Goal: Task Accomplishment & Management: Complete application form

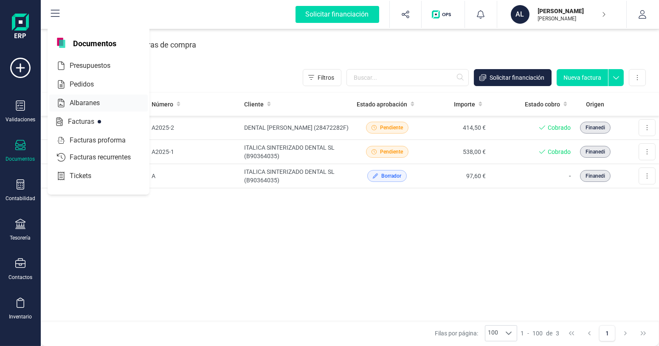
click at [79, 105] on span "Albaranes" at bounding box center [90, 103] width 49 height 10
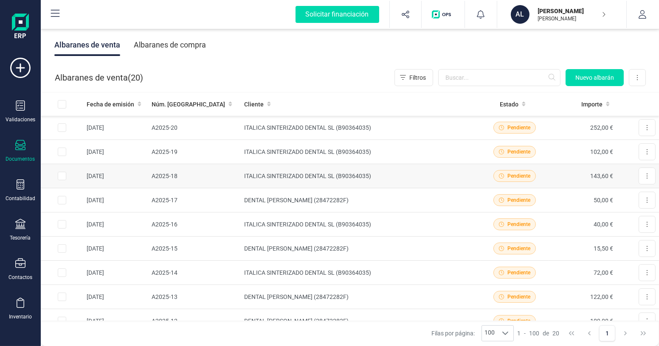
click at [427, 174] on td "ITALICA SINTERIZADO DENTAL SL (B90364035)" at bounding box center [361, 176] width 240 height 24
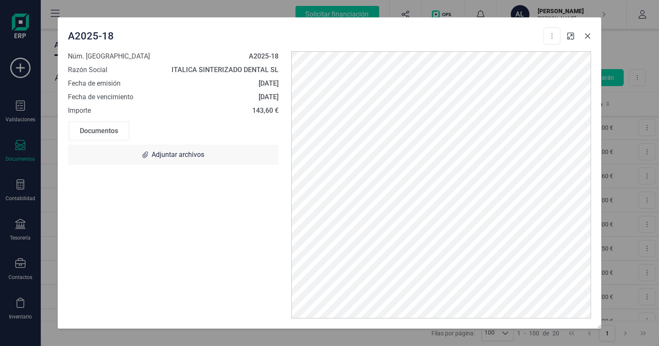
click at [584, 37] on icon "button" at bounding box center [587, 36] width 7 height 7
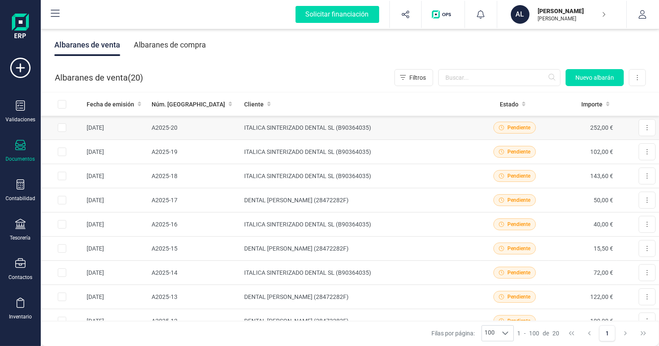
click at [213, 132] on td "A2025-20" at bounding box center [194, 128] width 93 height 24
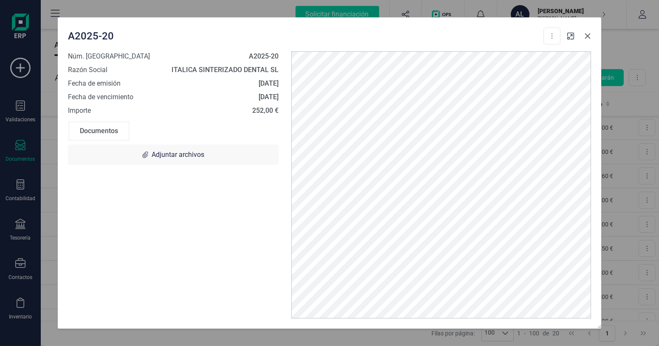
click at [586, 34] on icon "button" at bounding box center [588, 37] width 6 height 6
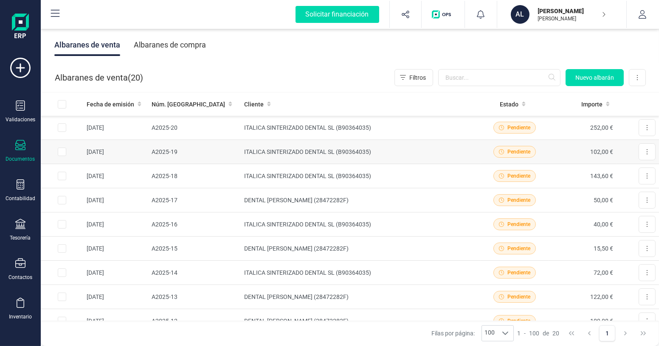
click at [303, 144] on td "ITALICA SINTERIZADO DENTAL SL (B90364035)" at bounding box center [361, 152] width 240 height 24
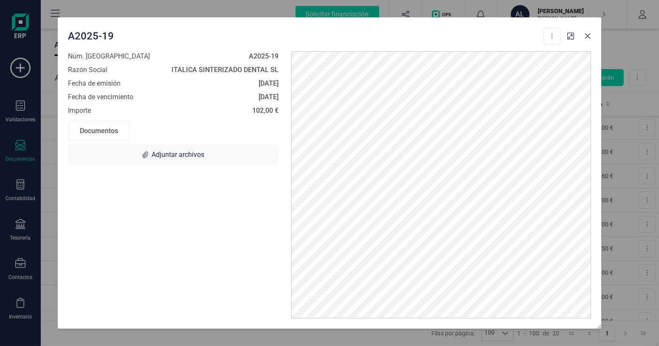
click at [588, 36] on icon "button" at bounding box center [588, 37] width 6 height 6
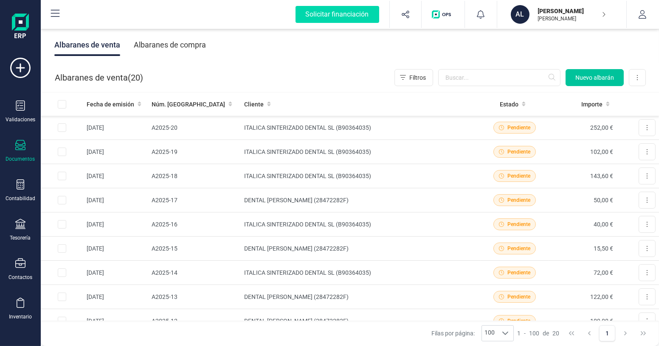
click at [583, 77] on span "Nuevo albarán" at bounding box center [594, 77] width 39 height 8
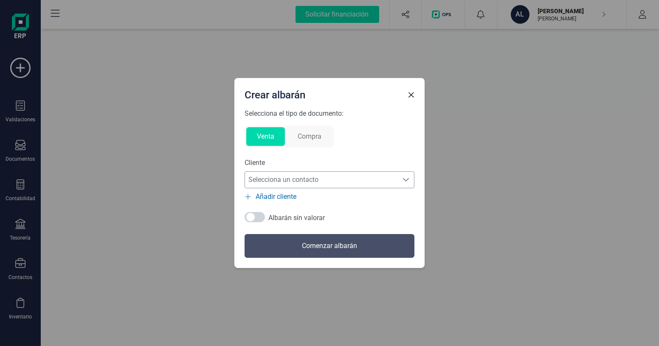
click at [279, 178] on span "Selecciona un contacto" at bounding box center [321, 180] width 153 height 17
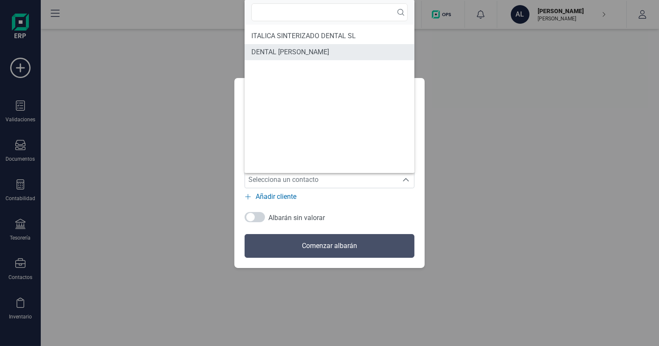
click at [293, 52] on span "DENTAL [PERSON_NAME]" at bounding box center [290, 52] width 78 height 10
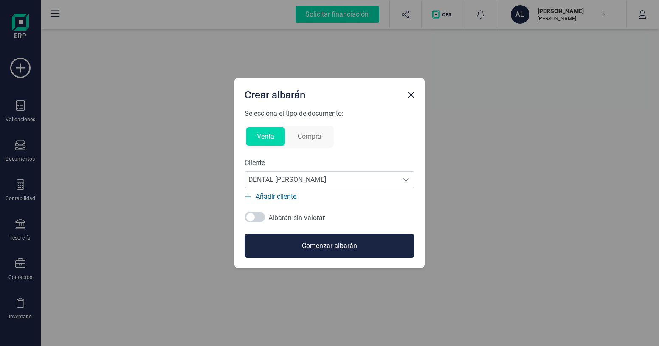
click at [320, 249] on button "Comenzar albarán" at bounding box center [330, 246] width 170 height 24
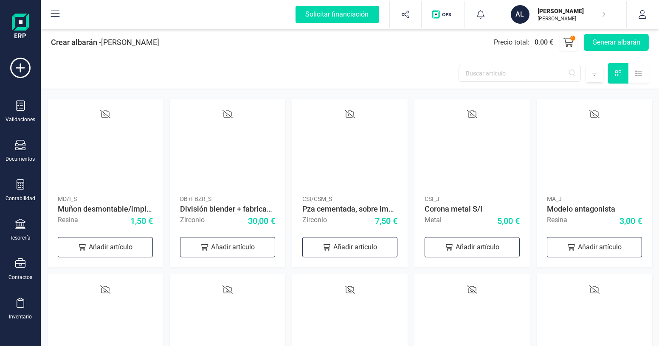
click at [596, 76] on icon at bounding box center [594, 73] width 6 height 7
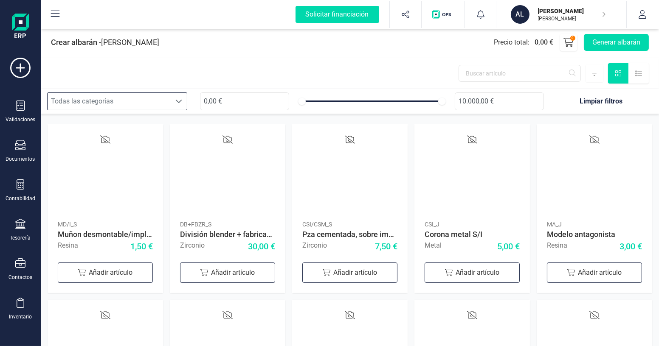
click at [183, 101] on div at bounding box center [179, 101] width 16 height 17
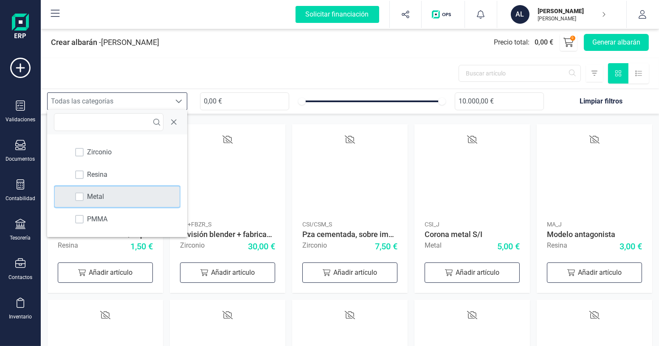
click at [121, 191] on div "Metal" at bounding box center [117, 197] width 124 height 20
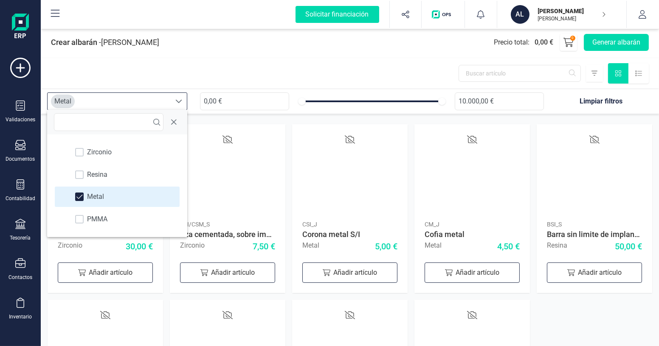
click at [217, 78] on div at bounding box center [350, 73] width 618 height 31
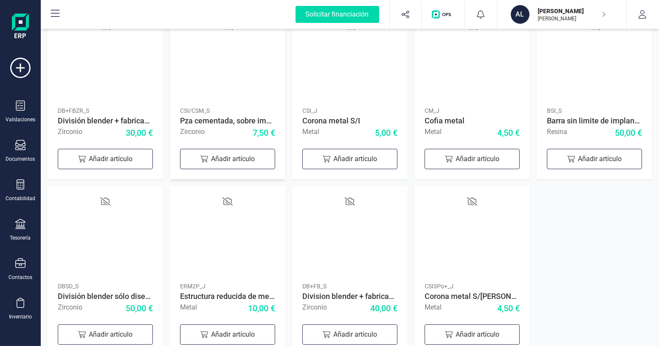
scroll to position [132, 0]
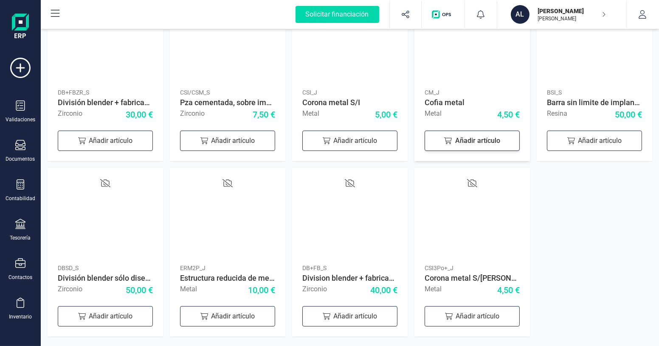
click at [485, 146] on div "Añadir artículo" at bounding box center [472, 141] width 95 height 20
click at [507, 138] on icon at bounding box center [508, 140] width 10 height 10
type input "3"
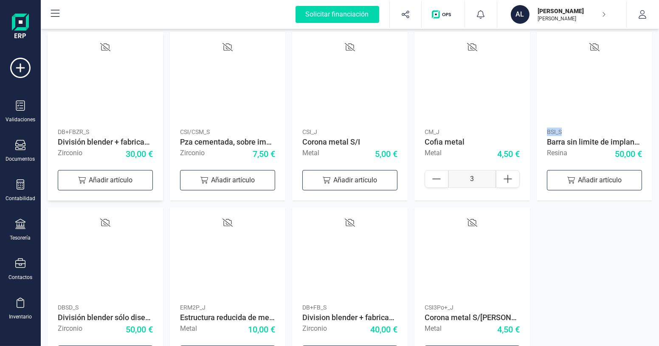
scroll to position [0, 0]
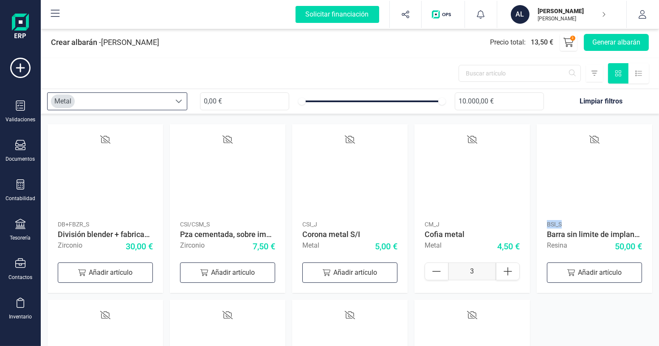
click at [129, 99] on div "Metal" at bounding box center [109, 101] width 123 height 17
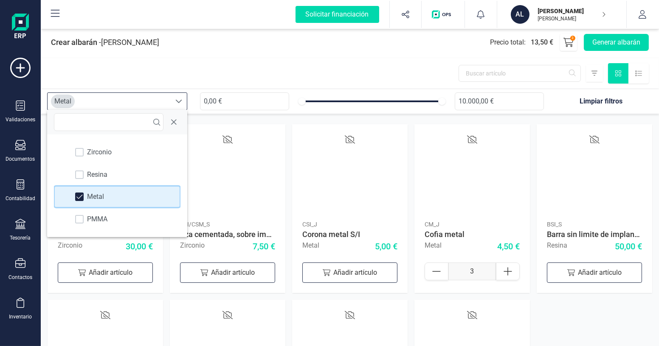
click at [78, 195] on span at bounding box center [79, 197] width 6 height 6
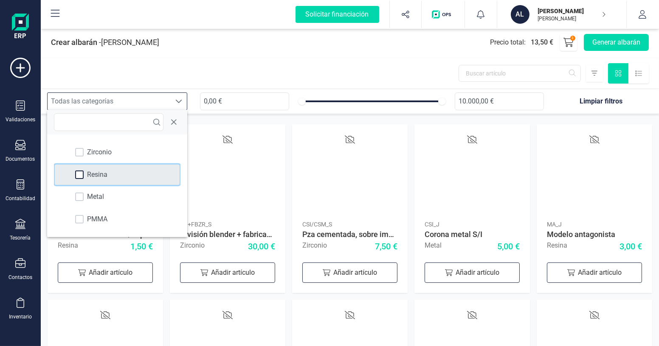
click at [82, 176] on div at bounding box center [79, 175] width 8 height 8
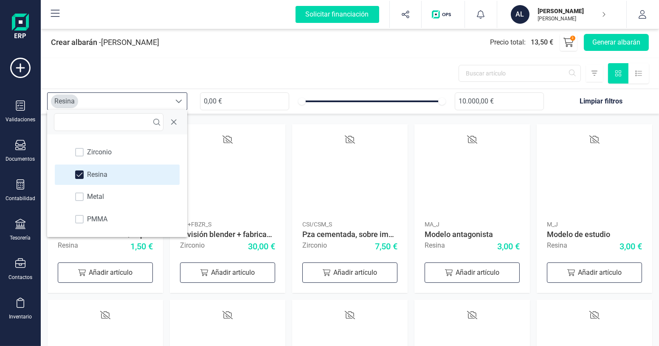
click at [238, 68] on div at bounding box center [350, 73] width 618 height 31
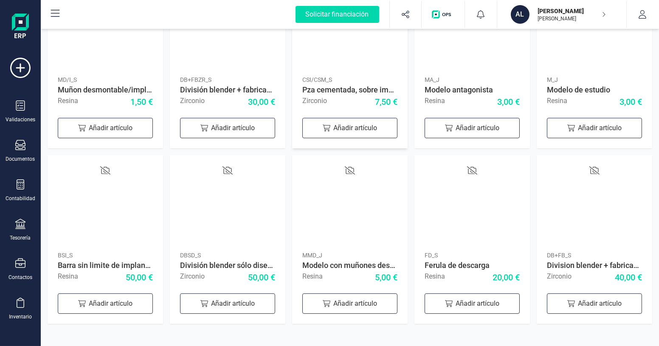
scroll to position [147, 0]
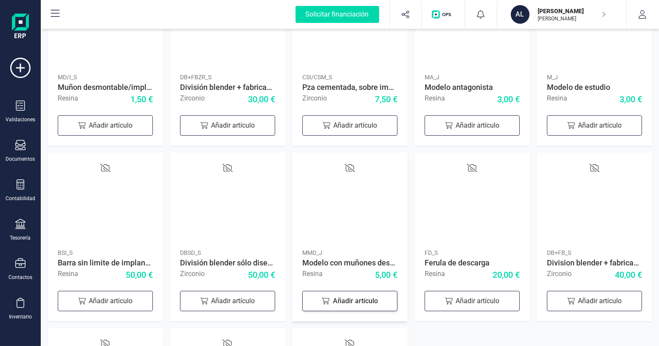
click at [349, 297] on div "Añadir artículo" at bounding box center [349, 301] width 95 height 20
click at [486, 128] on div "Añadir artículo" at bounding box center [472, 125] width 95 height 20
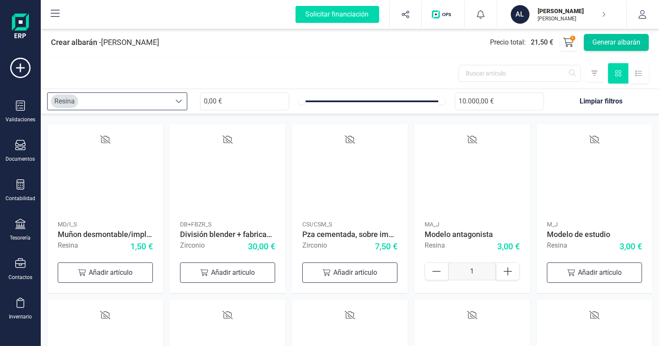
click at [605, 39] on button "Generar albarán" at bounding box center [616, 42] width 65 height 17
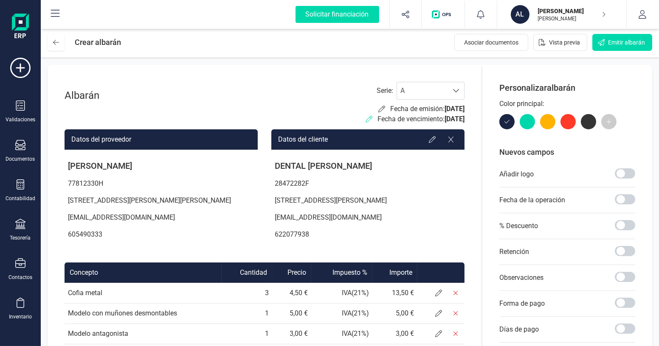
click at [366, 118] on icon at bounding box center [369, 119] width 7 height 7
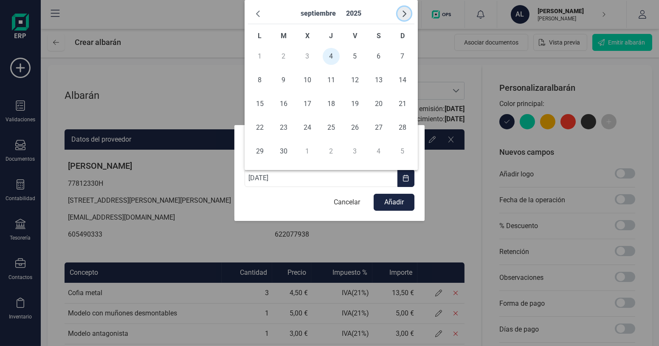
click at [405, 14] on span "button" at bounding box center [404, 13] width 7 height 7
click at [401, 56] on span "5" at bounding box center [402, 56] width 17 height 17
type input "[DATE]"
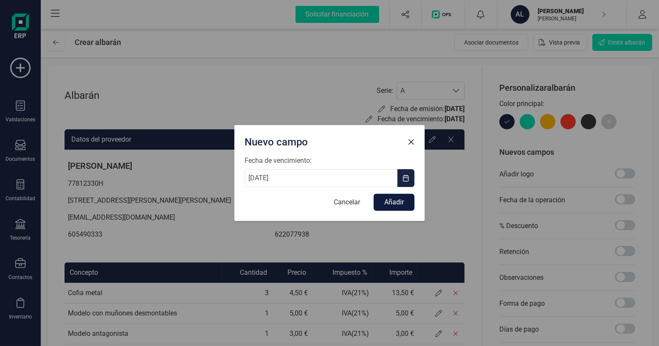
click at [389, 203] on button "Añadir" at bounding box center [394, 202] width 41 height 17
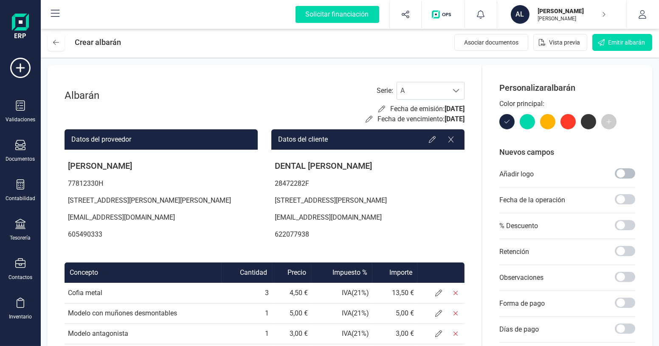
click at [624, 174] on span at bounding box center [625, 174] width 20 height 10
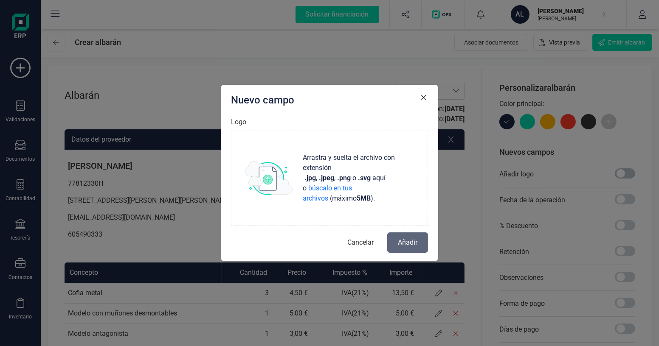
scroll to position [4, 3]
click at [370, 198] on p "Arrastra y suelta el archivo con extensión .jpg , .jpeg , .png o .svg aquí o bú…" at bounding box center [356, 178] width 115 height 51
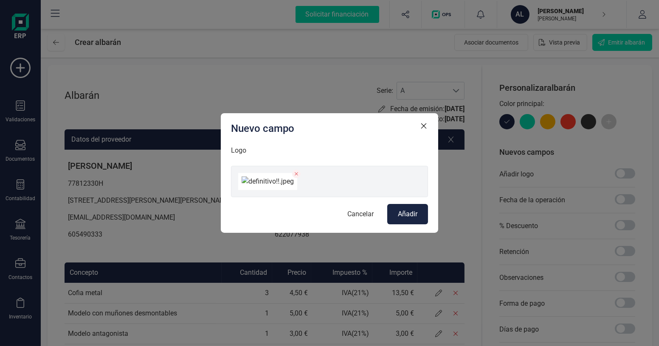
click at [414, 220] on span "Añadir" at bounding box center [408, 214] width 20 height 10
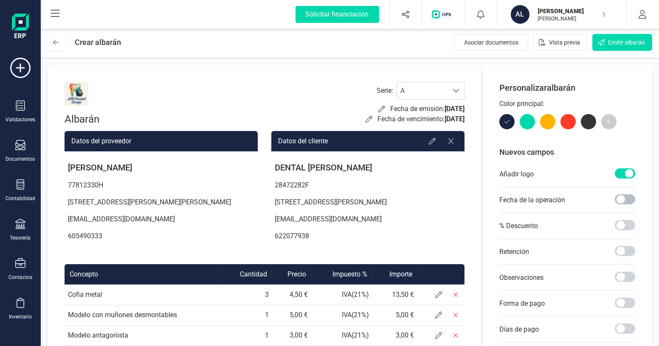
click at [619, 202] on span at bounding box center [625, 199] width 20 height 10
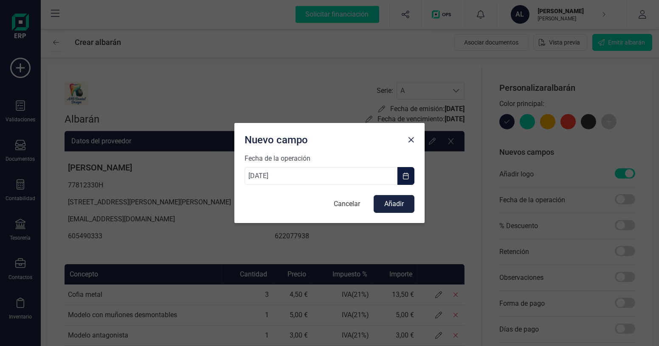
click at [400, 175] on button "button" at bounding box center [405, 176] width 17 height 18
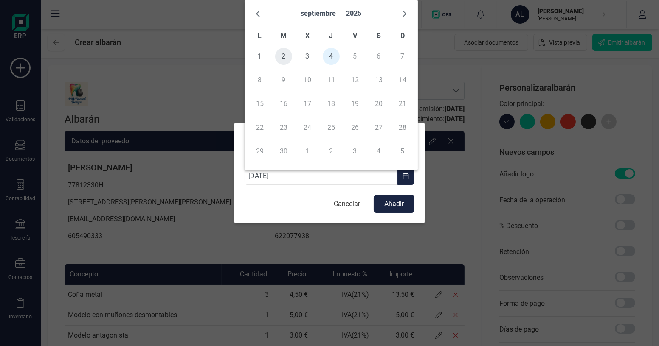
click at [287, 60] on span "2" at bounding box center [283, 56] width 17 height 17
type input "[DATE]"
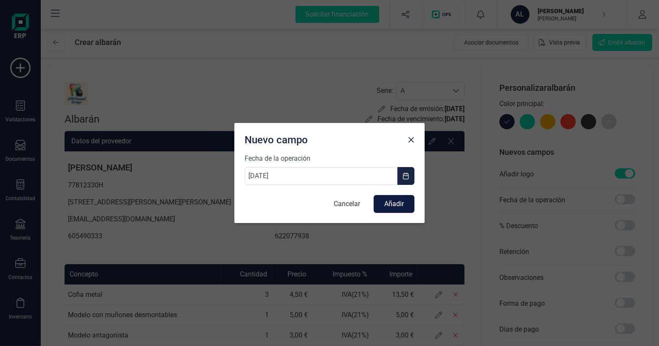
click at [392, 205] on button "Añadir" at bounding box center [394, 204] width 41 height 18
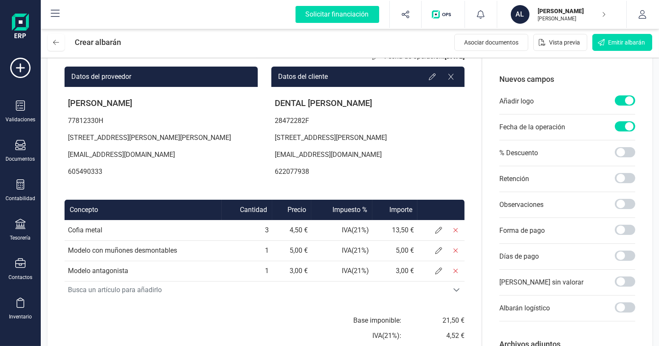
scroll to position [77, 0]
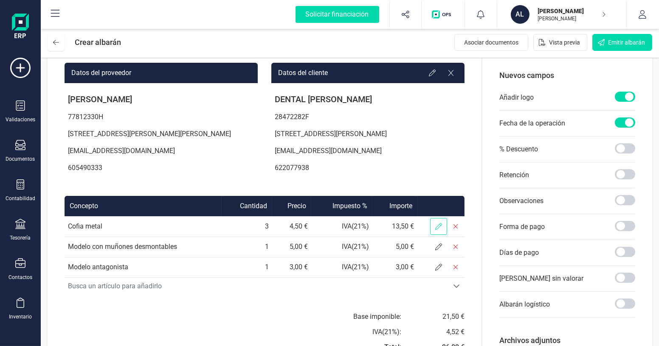
click at [442, 230] on icon at bounding box center [438, 226] width 7 height 7
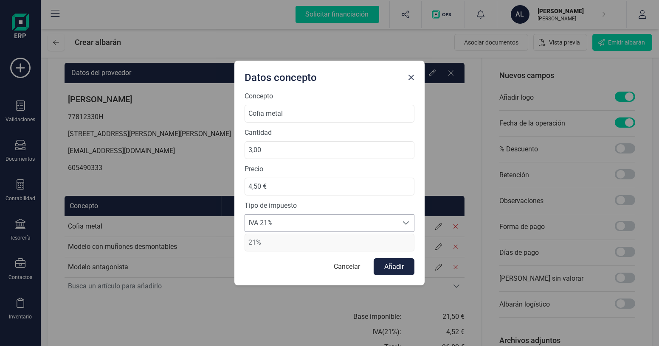
click at [305, 226] on span "IVA 21%" at bounding box center [321, 223] width 153 height 17
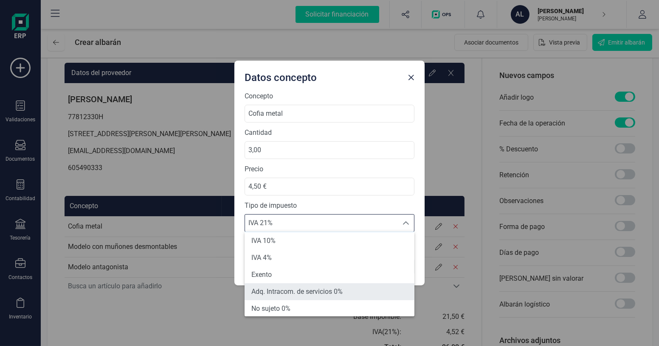
scroll to position [0, 0]
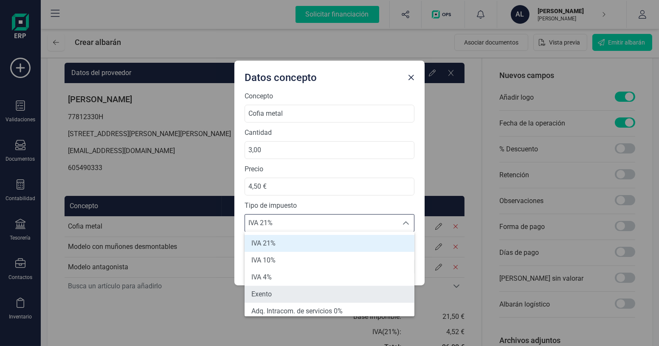
click at [287, 287] on li "Exento" at bounding box center [330, 294] width 170 height 17
type input "0%"
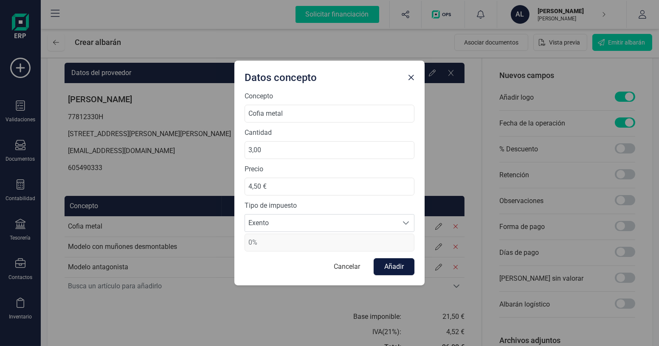
click at [386, 263] on button "Añadir" at bounding box center [394, 267] width 41 height 17
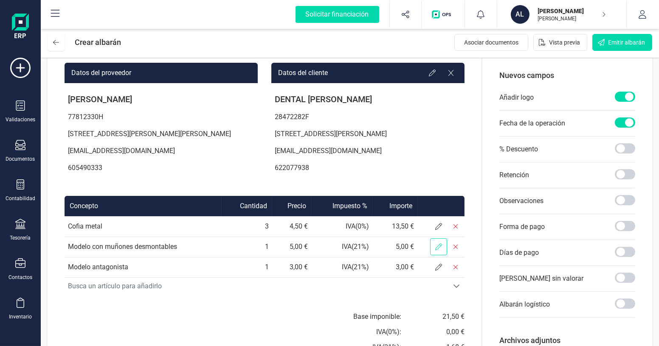
click at [442, 250] on icon at bounding box center [438, 247] width 7 height 7
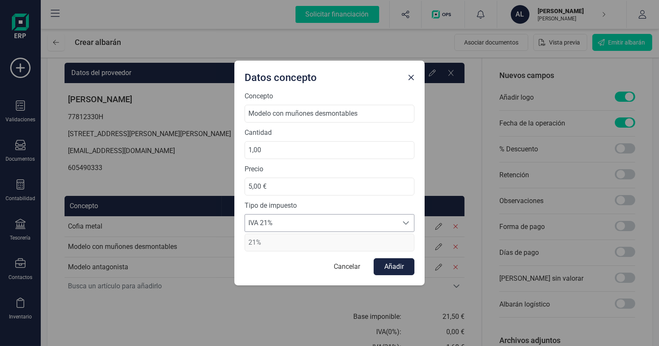
click at [341, 220] on span "IVA 21%" at bounding box center [321, 223] width 153 height 17
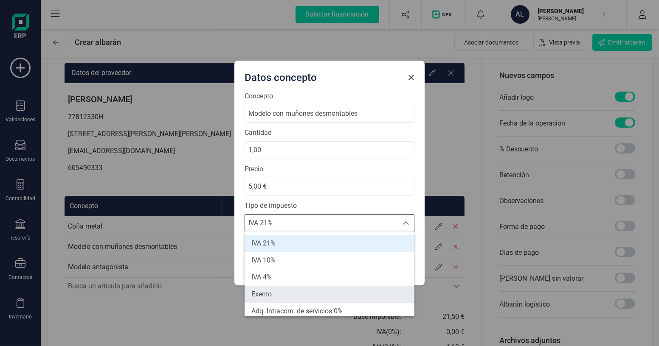
click at [293, 290] on li "Exento" at bounding box center [330, 294] width 170 height 17
type input "0%"
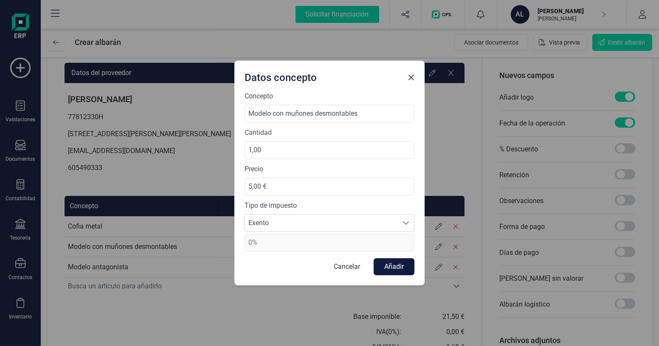
click at [392, 267] on button "Añadir" at bounding box center [394, 267] width 41 height 17
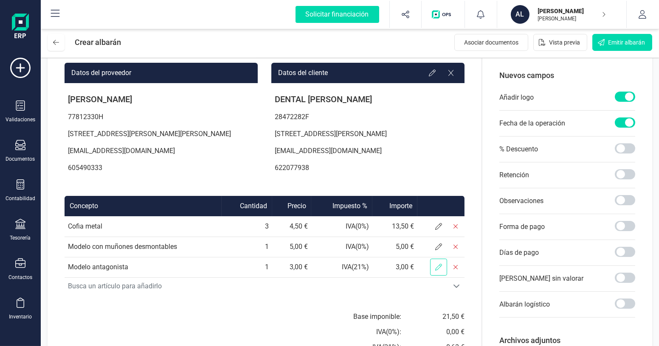
click at [442, 271] on icon at bounding box center [438, 267] width 7 height 7
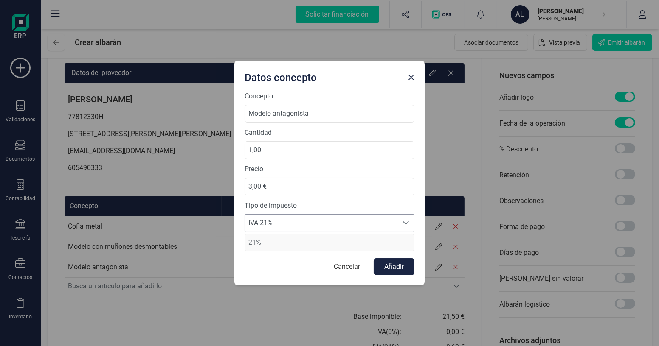
click at [323, 226] on span "IVA 21%" at bounding box center [321, 223] width 153 height 17
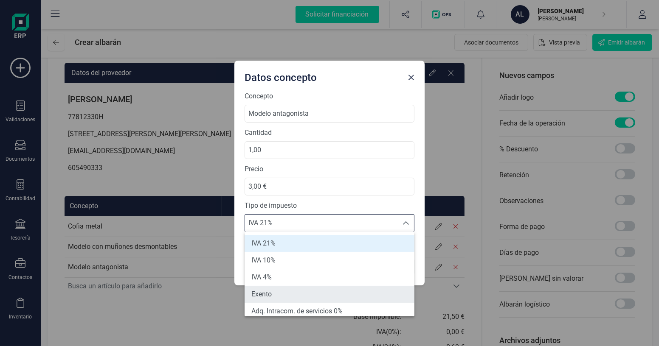
click at [314, 287] on li "Exento" at bounding box center [330, 294] width 170 height 17
type input "0%"
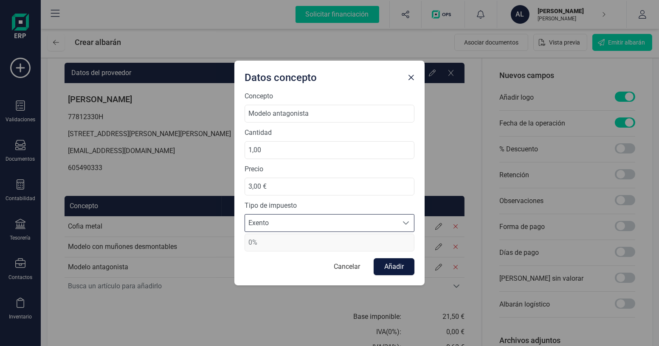
click at [385, 267] on button "Añadir" at bounding box center [394, 267] width 41 height 17
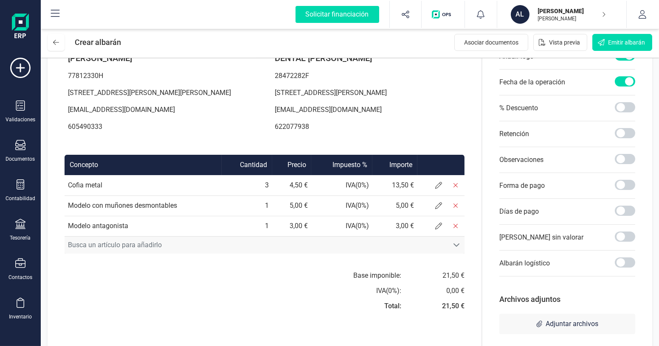
scroll to position [129, 0]
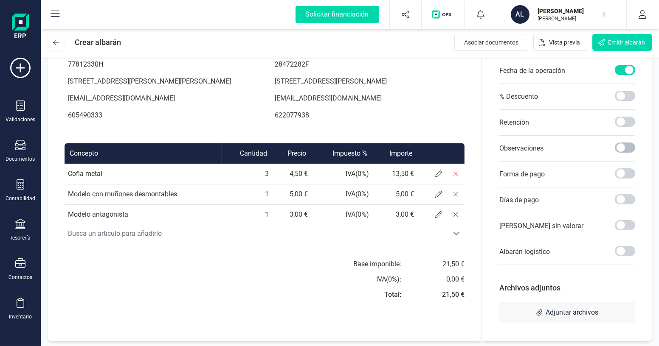
click at [629, 149] on span at bounding box center [625, 148] width 20 height 10
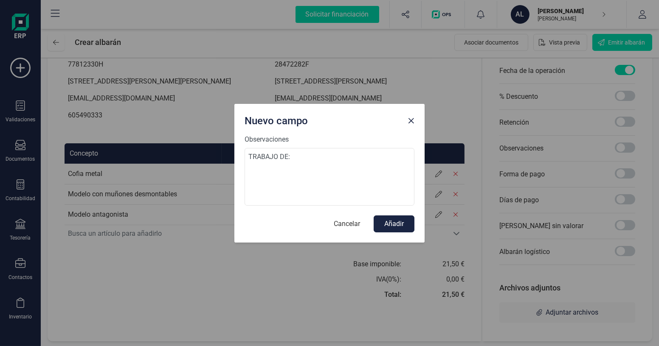
scroll to position [0, 0]
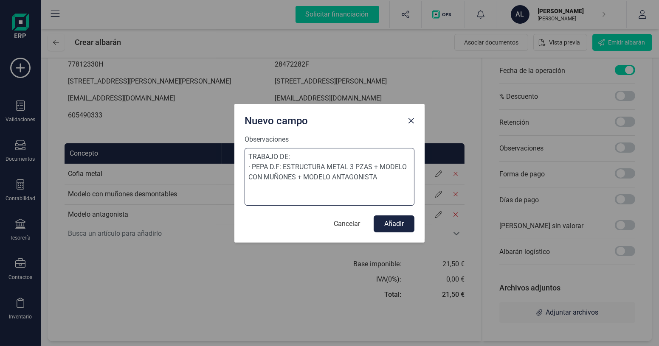
type textarea "TRABAJO DE: · PEPA D.F: ESTRUCTURA METAL 3 PZAS + MODELO CON MUÑONES + MODELO A…"
click at [398, 223] on button "Añadir" at bounding box center [394, 224] width 41 height 17
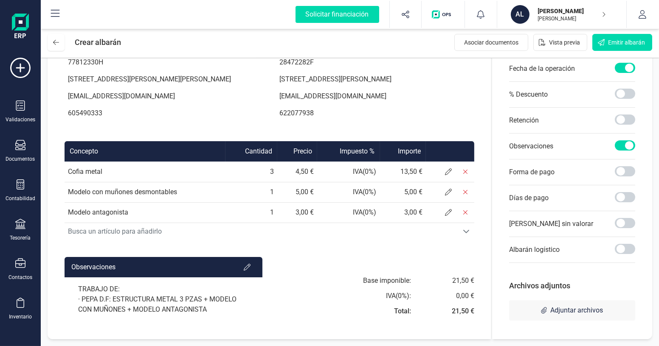
scroll to position [140, 0]
click at [626, 166] on span at bounding box center [625, 171] width 20 height 10
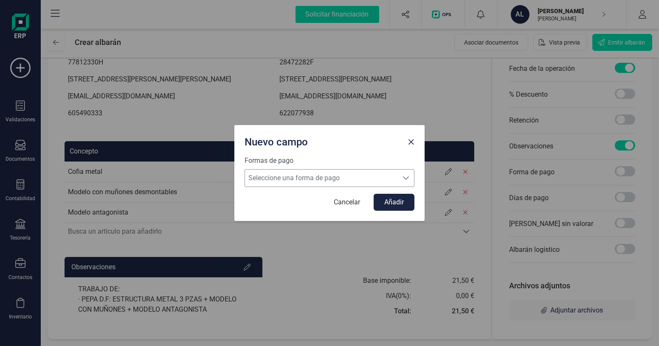
click at [304, 173] on span "Seleccione una forma de pago" at bounding box center [321, 178] width 153 height 17
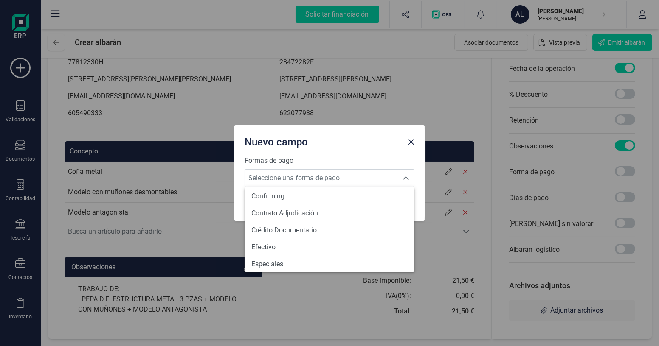
scroll to position [81, 0]
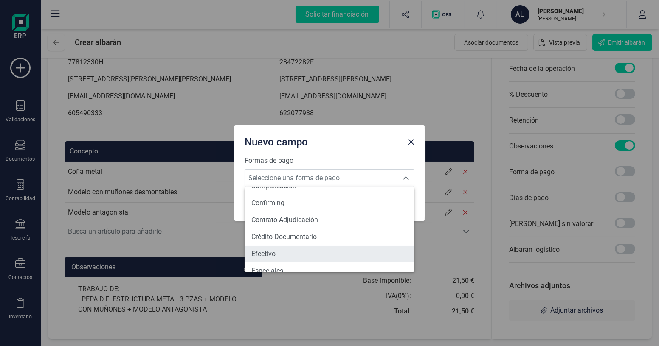
click at [310, 248] on li "Efectivo" at bounding box center [330, 254] width 170 height 17
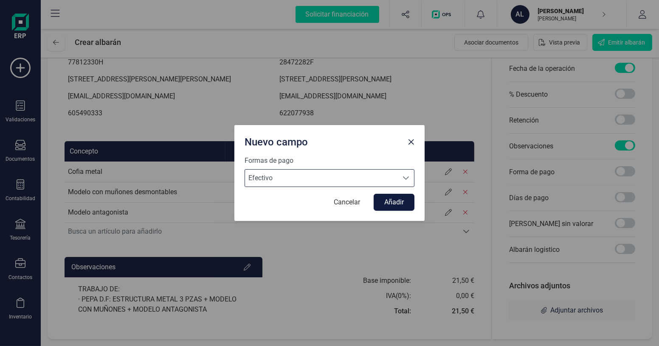
click at [399, 206] on button "Añadir" at bounding box center [394, 202] width 41 height 17
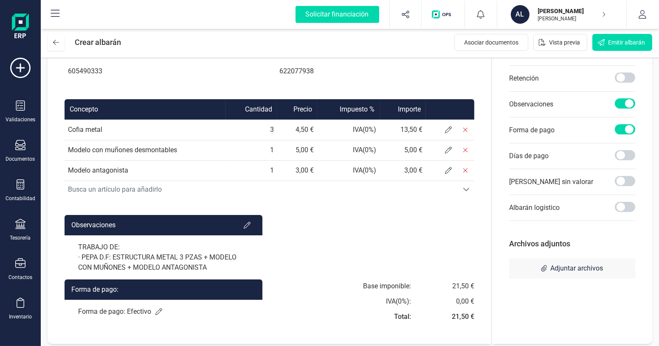
scroll to position [187, 0]
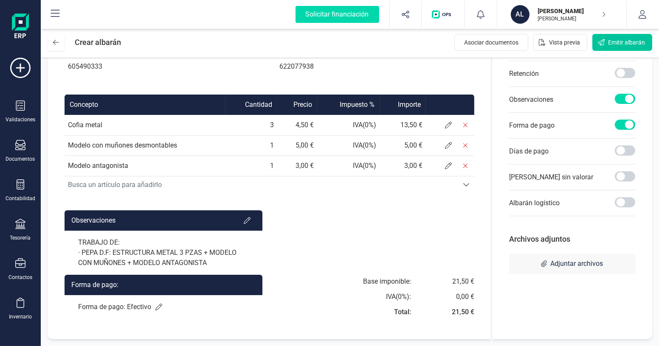
click at [613, 43] on span "Emitir albarán" at bounding box center [626, 42] width 37 height 8
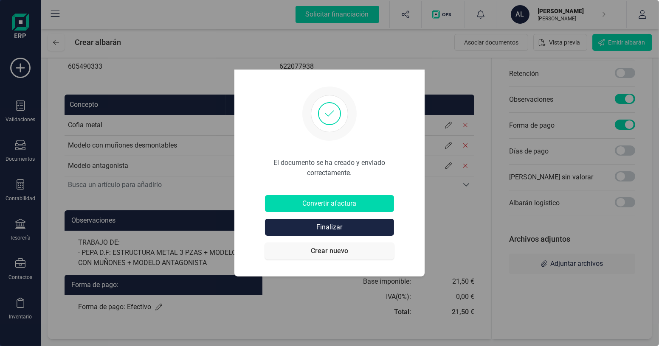
click at [339, 250] on button "Crear nuevo" at bounding box center [329, 251] width 129 height 17
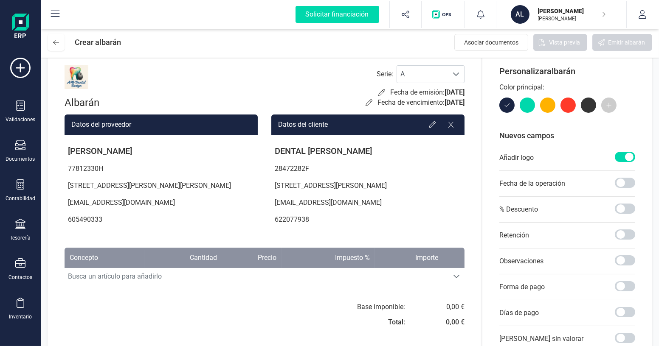
scroll to position [0, 0]
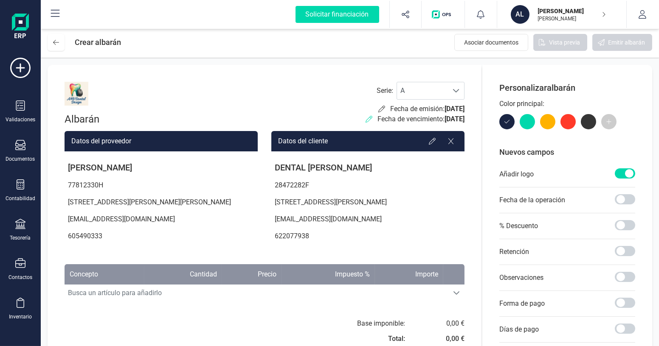
click at [366, 120] on icon at bounding box center [369, 119] width 7 height 7
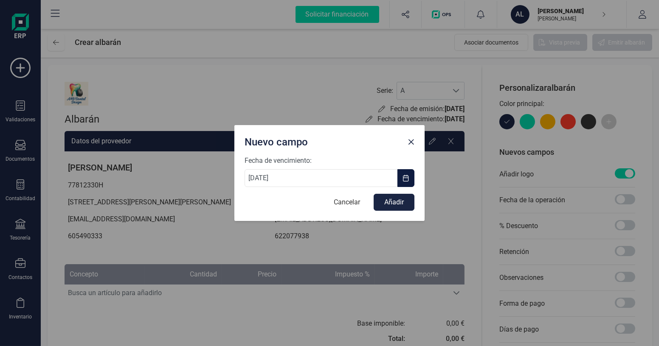
click at [406, 178] on span "button" at bounding box center [405, 178] width 7 height 7
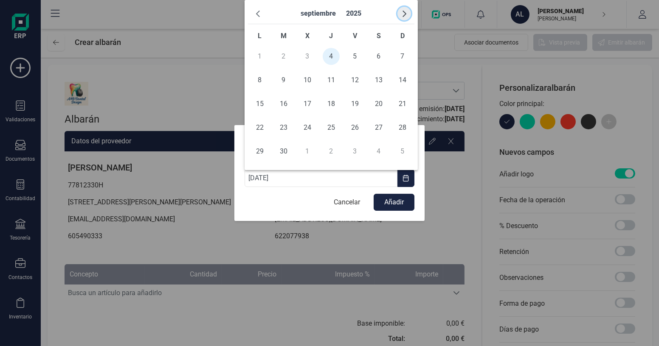
click at [405, 14] on span "button" at bounding box center [404, 13] width 7 height 7
click at [402, 61] on span "5" at bounding box center [402, 56] width 17 height 17
type input "[DATE]"
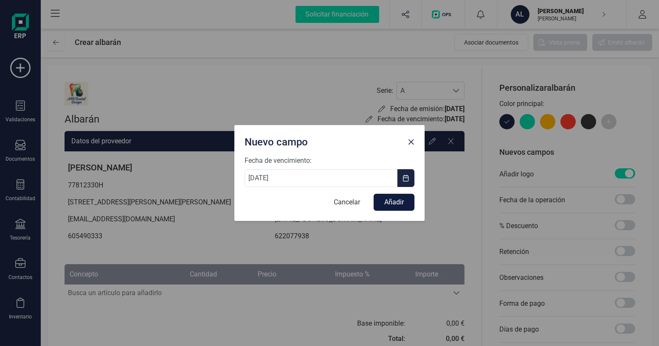
click at [395, 203] on button "Añadir" at bounding box center [394, 202] width 41 height 17
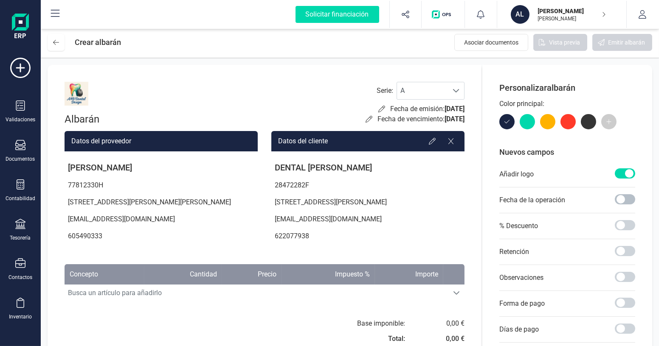
click at [625, 199] on span at bounding box center [625, 199] width 20 height 10
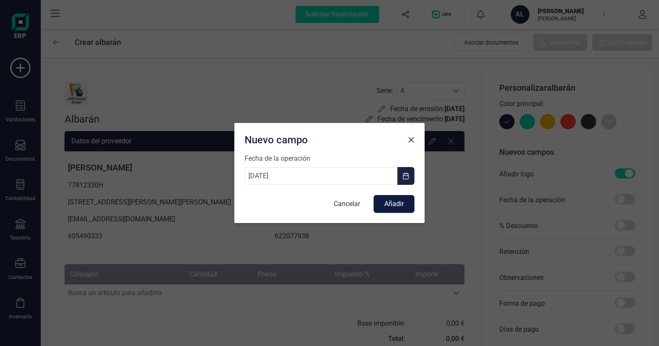
click at [388, 205] on button "Añadir" at bounding box center [394, 204] width 41 height 18
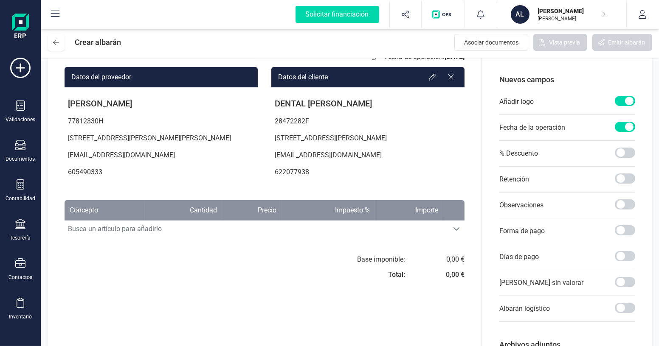
scroll to position [77, 0]
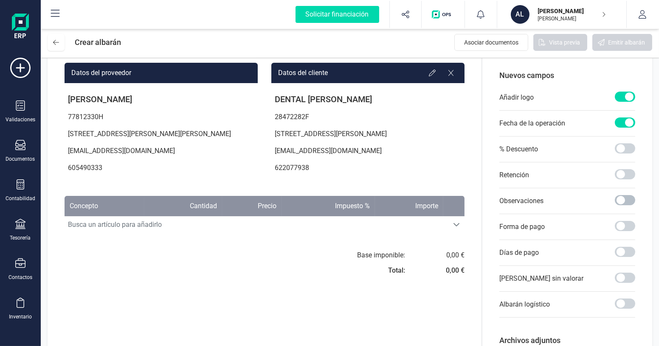
click at [625, 199] on span at bounding box center [625, 200] width 20 height 10
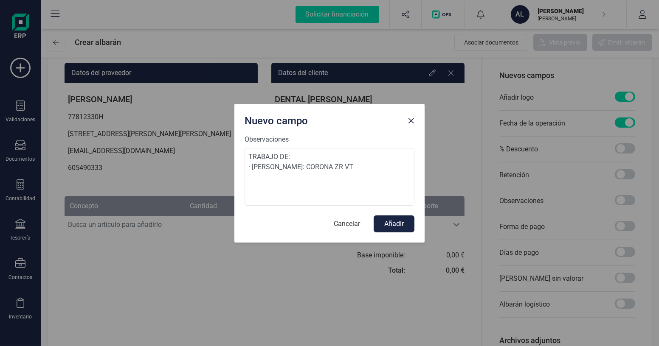
type textarea "TRABAJO DE: · [PERSON_NAME]: CORONA ZR VT"
click at [393, 224] on button "Añadir" at bounding box center [394, 224] width 41 height 17
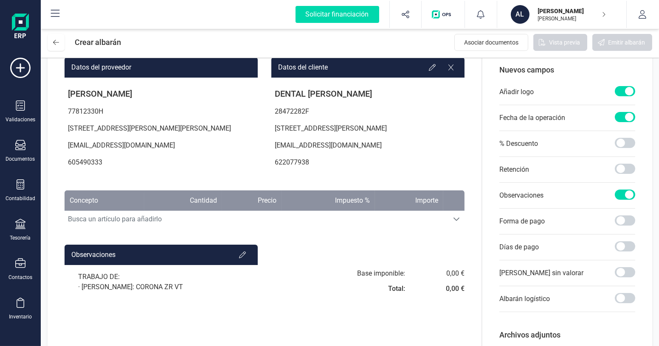
scroll to position [115, 0]
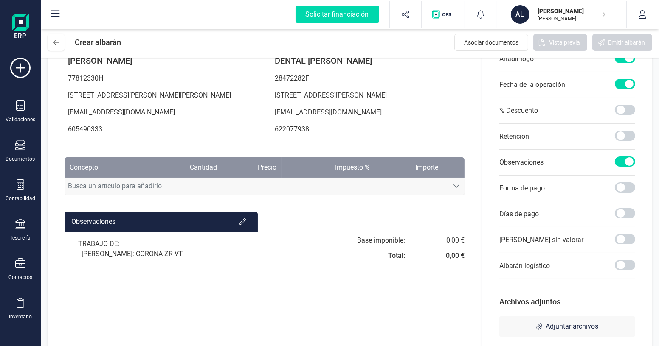
click at [460, 190] on icon "Busca un artículo para añadirlo" at bounding box center [456, 186] width 7 height 7
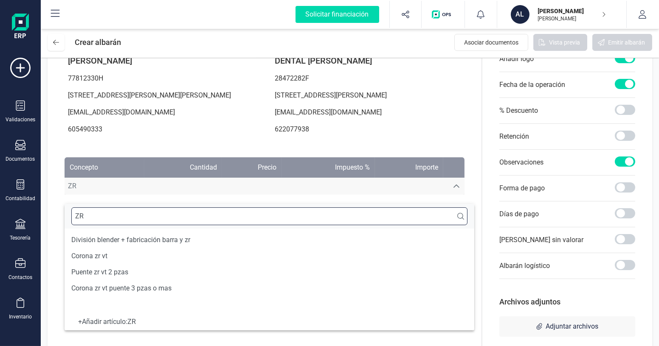
scroll to position [0, 0]
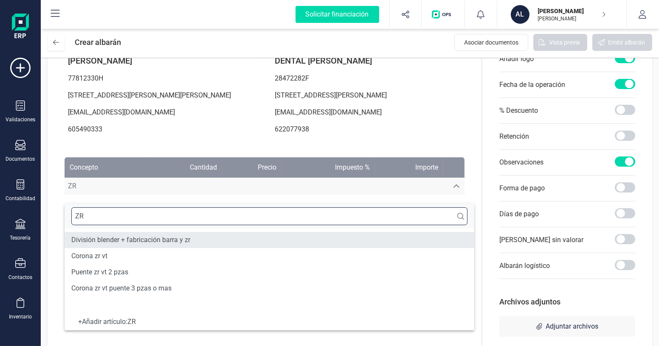
type input "ZR"
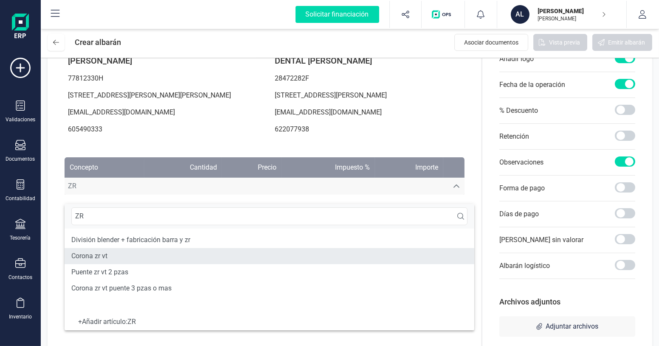
click at [127, 253] on li "Corona zr vt" at bounding box center [270, 256] width 410 height 16
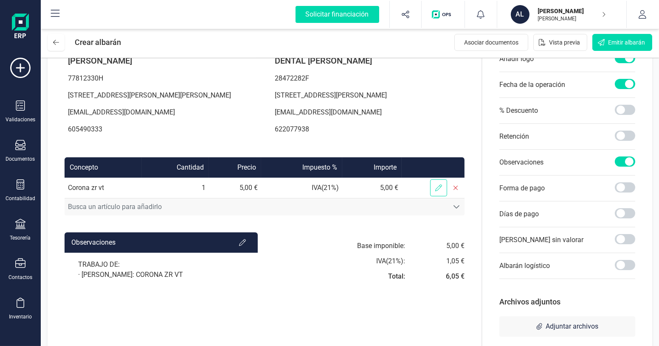
click at [440, 197] on span at bounding box center [438, 188] width 17 height 17
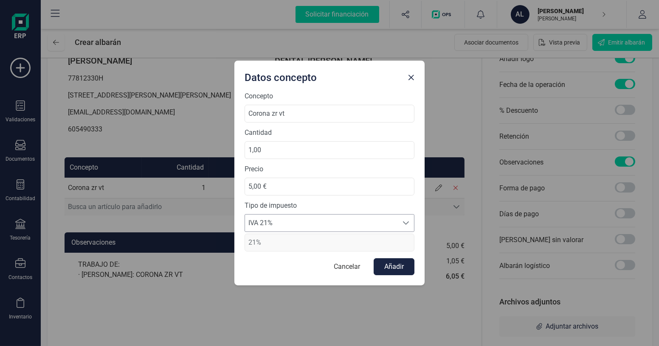
click at [282, 222] on span "IVA 21%" at bounding box center [321, 223] width 153 height 17
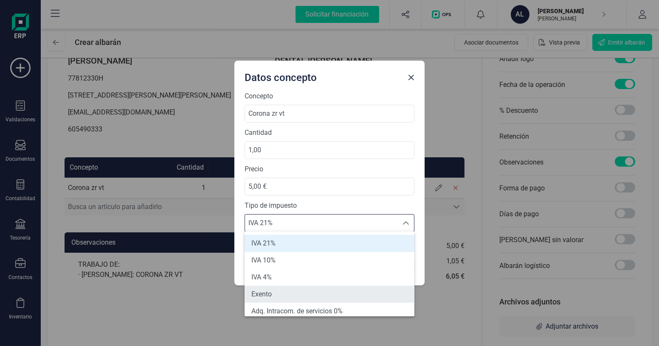
click at [286, 290] on li "Exento" at bounding box center [330, 294] width 170 height 17
type input "0%"
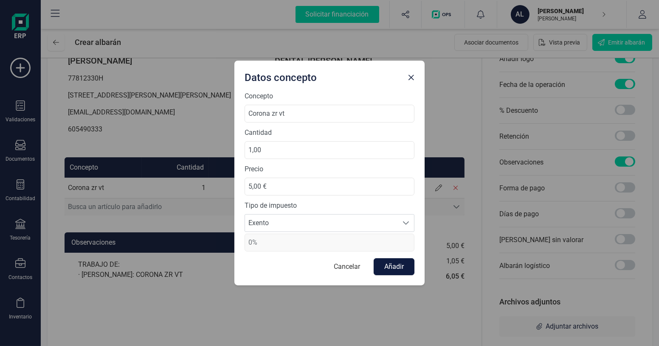
click at [394, 263] on button "Añadir" at bounding box center [394, 267] width 41 height 17
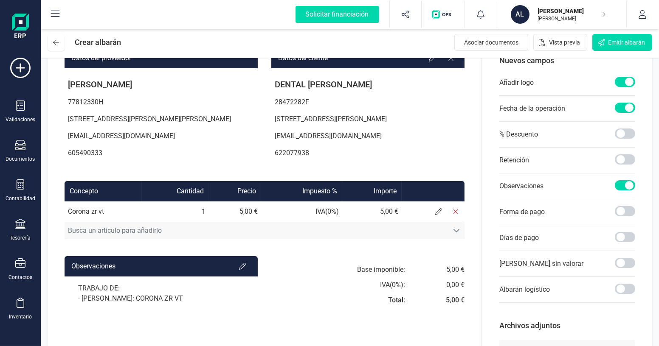
scroll to position [115, 0]
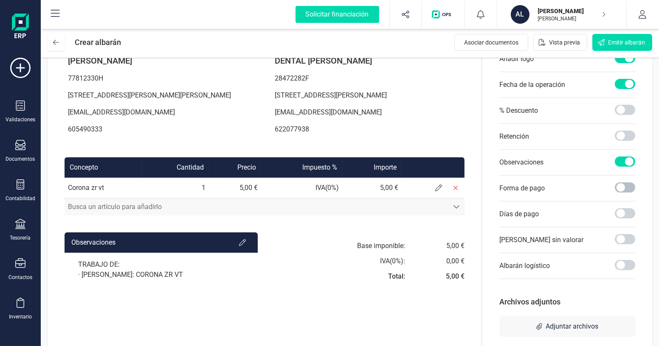
click at [624, 186] on span at bounding box center [625, 188] width 20 height 10
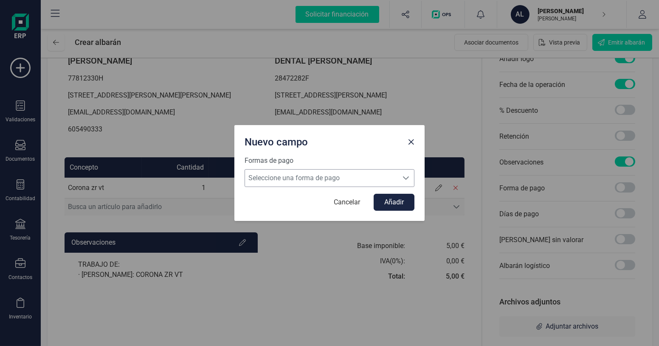
click at [311, 177] on span "Seleccione una forma de pago" at bounding box center [321, 178] width 153 height 17
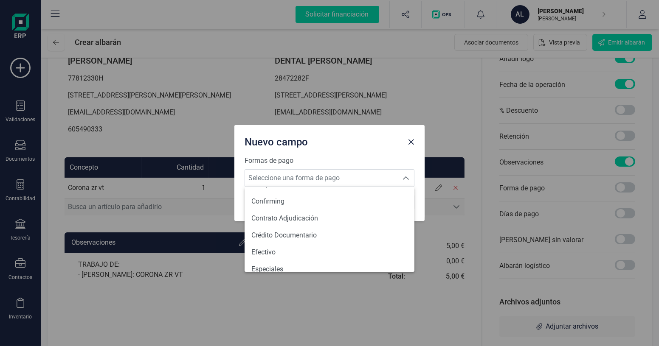
scroll to position [77, 0]
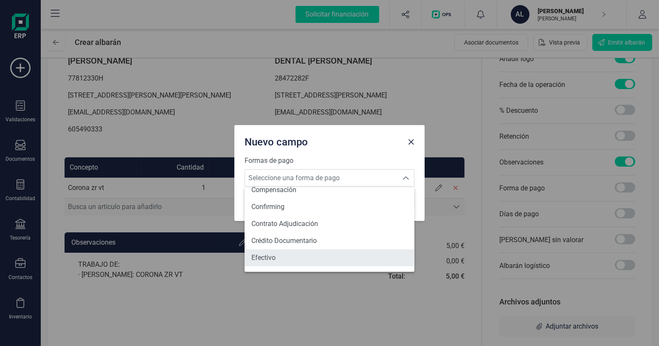
click at [287, 255] on li "Efectivo" at bounding box center [330, 258] width 170 height 17
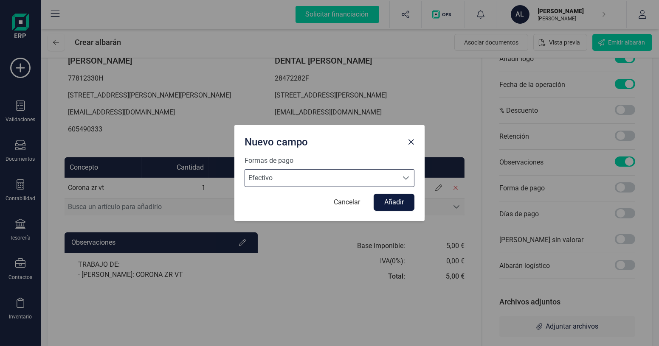
click at [387, 205] on button "Añadir" at bounding box center [394, 202] width 41 height 17
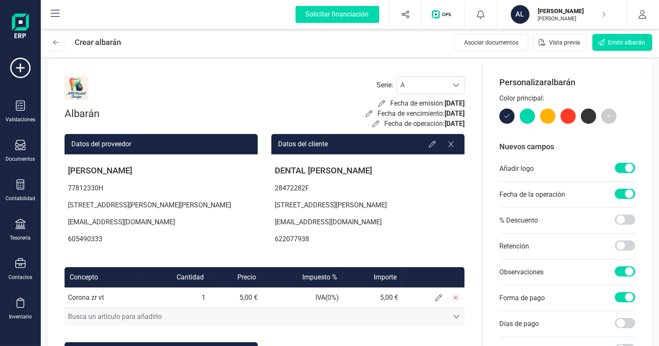
scroll to position [0, 0]
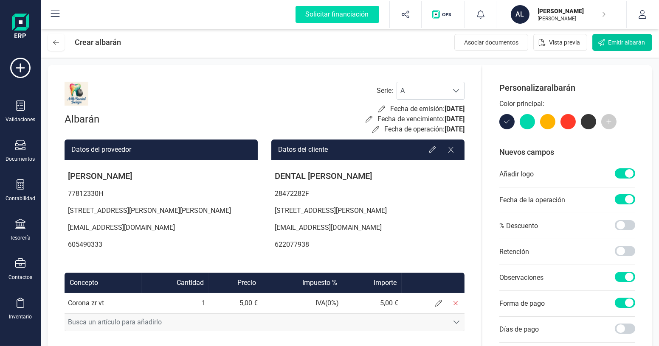
click at [600, 45] on icon "Emitir albarán" at bounding box center [601, 42] width 7 height 7
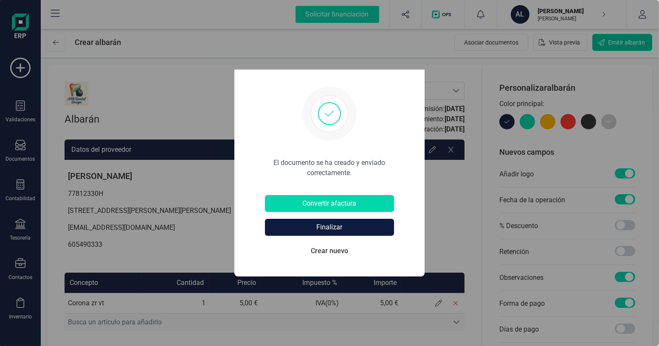
click at [347, 229] on button "Finalizar" at bounding box center [329, 227] width 129 height 17
